Goal: Task Accomplishment & Management: Manage account settings

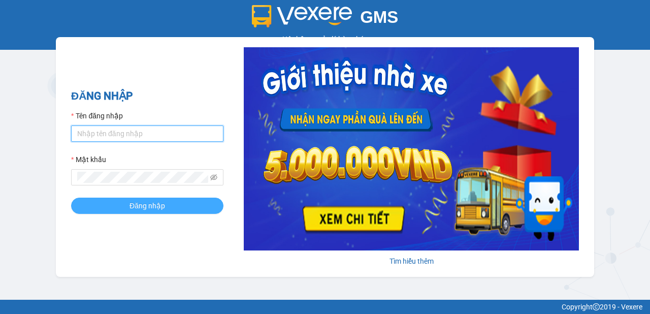
type input "minh.vinhthanhsoctrang"
click at [169, 204] on button "Đăng nhập" at bounding box center [147, 206] width 152 height 16
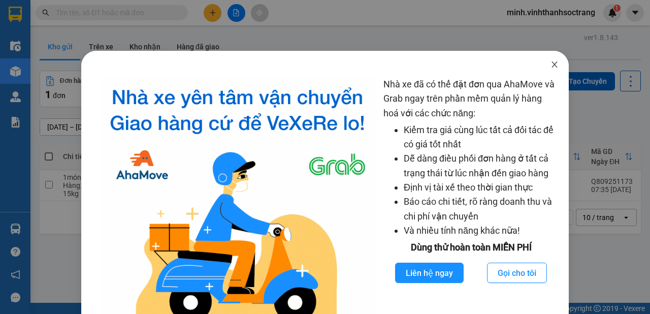
click at [551, 61] on icon "close" at bounding box center [555, 64] width 8 height 8
